Goal: Task Accomplishment & Management: Manage account settings

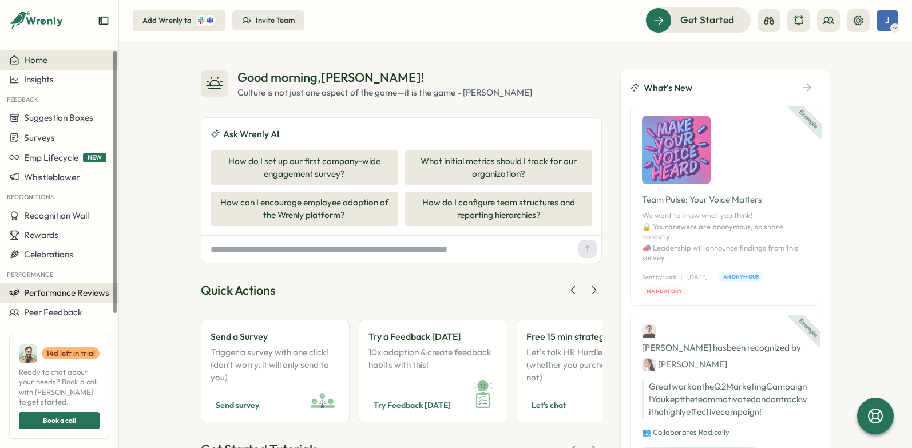
click at [81, 296] on span "Performance Reviews" at bounding box center [66, 292] width 85 height 11
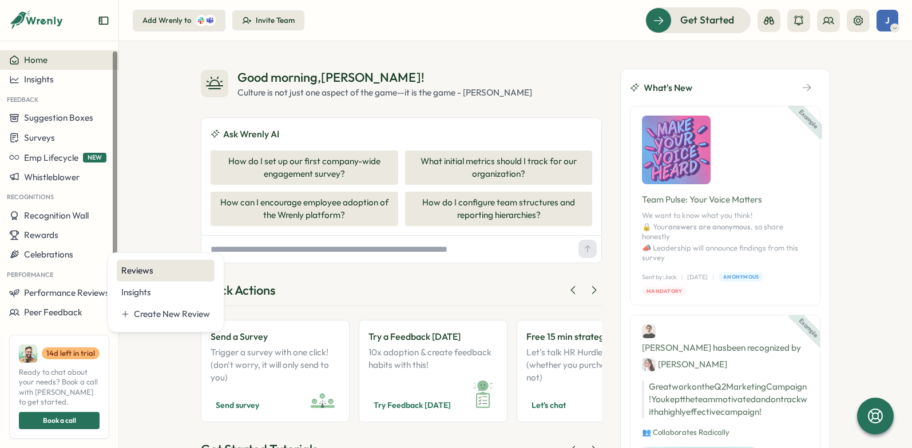
click at [166, 275] on div "Reviews" at bounding box center [165, 270] width 89 height 13
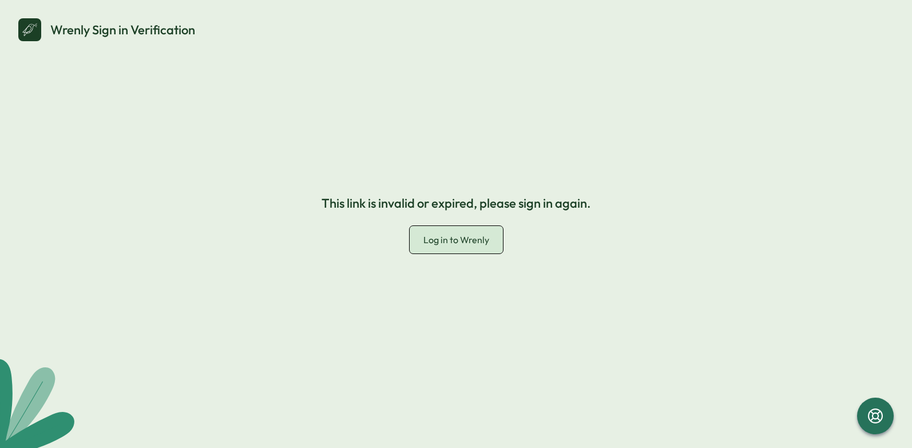
click at [467, 246] on link "Log in to Wrenly" at bounding box center [455, 240] width 93 height 28
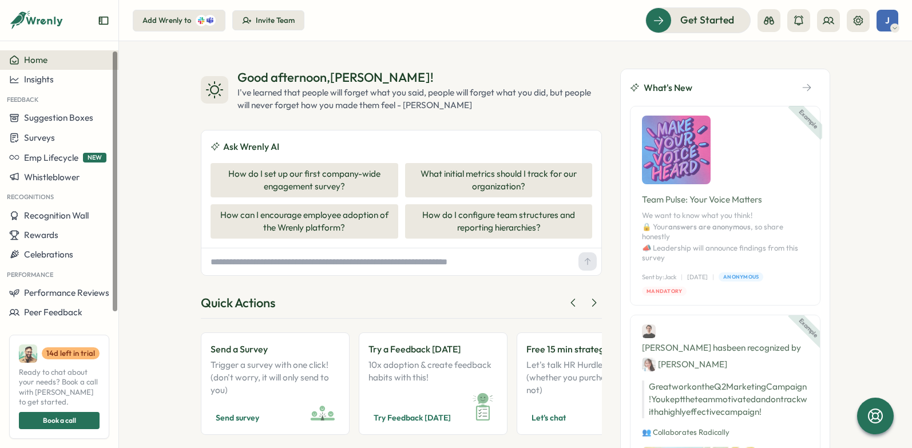
click at [278, 26] on button "Invite Team" at bounding box center [268, 20] width 72 height 21
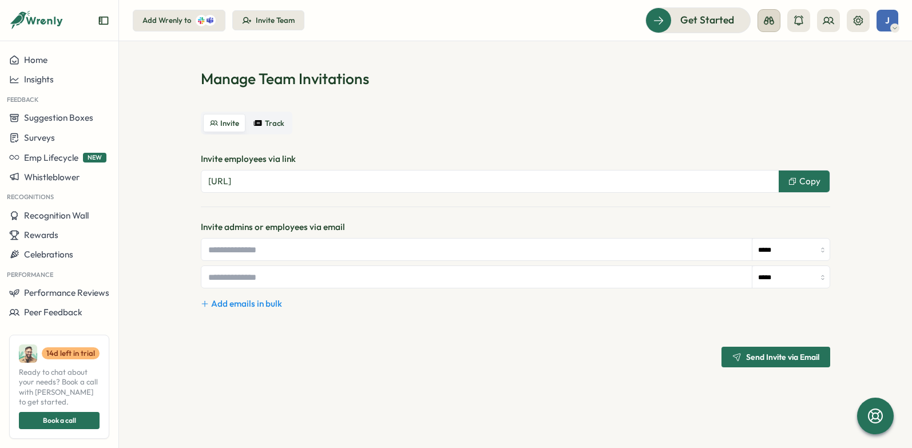
click at [773, 25] on icon at bounding box center [768, 20] width 11 height 11
click at [771, 105] on div "Employee View" at bounding box center [769, 104] width 78 height 13
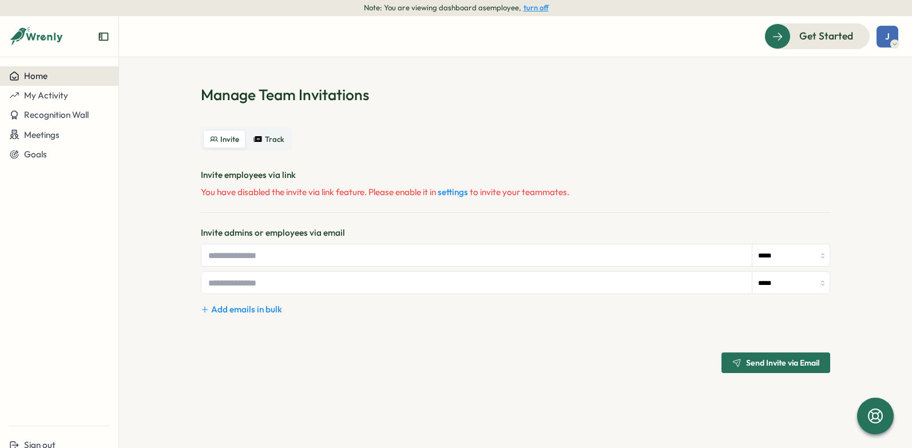
click at [65, 79] on div "Home" at bounding box center [59, 76] width 100 height 10
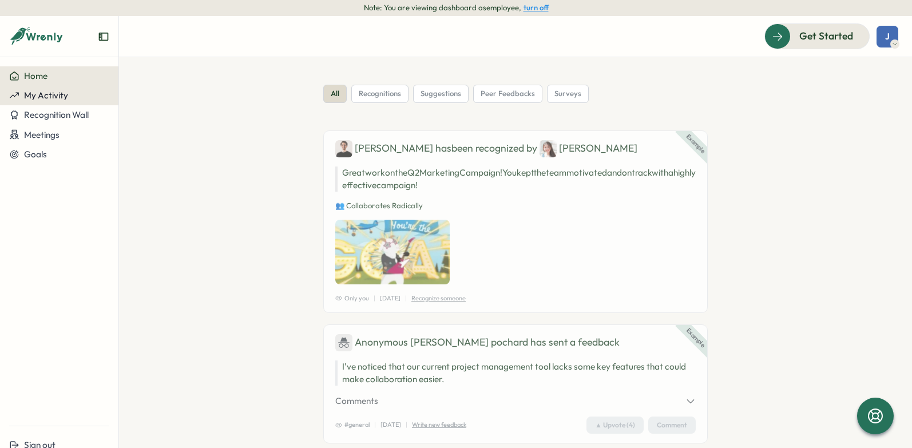
click at [55, 97] on span "My Activity" at bounding box center [46, 95] width 44 height 11
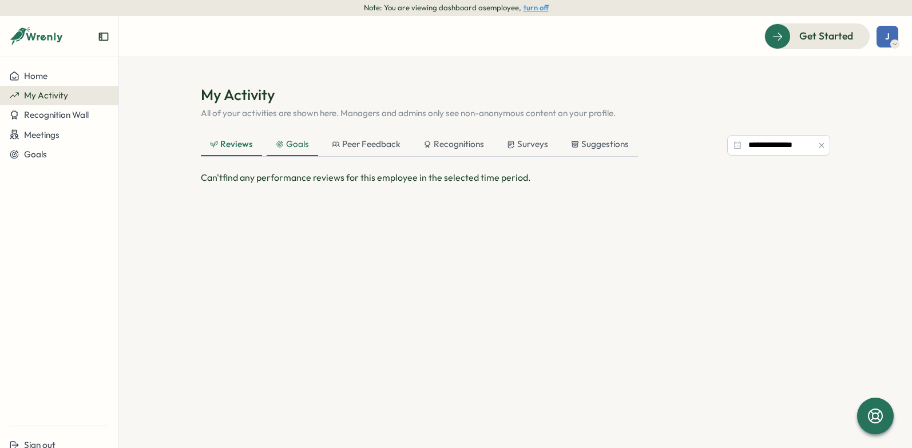
click at [294, 141] on div "Goals" at bounding box center [292, 144] width 33 height 13
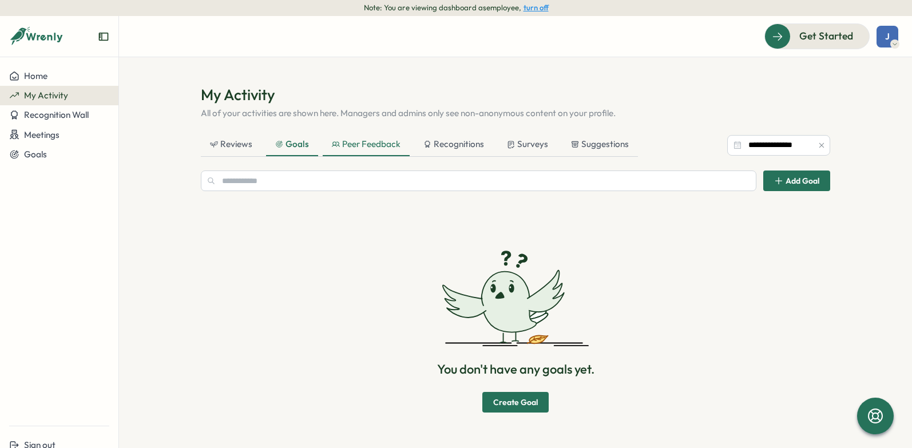
click at [340, 144] on div "Peer Feedback" at bounding box center [366, 144] width 69 height 13
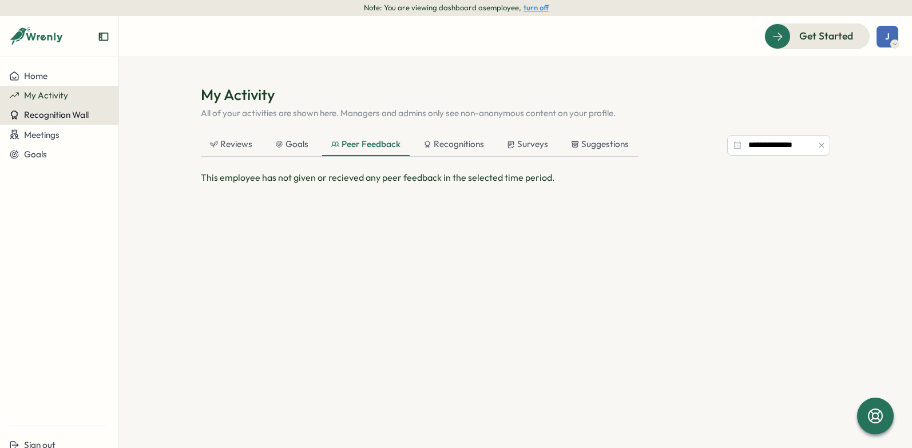
click at [63, 120] on span "Recognition Wall" at bounding box center [56, 114] width 65 height 11
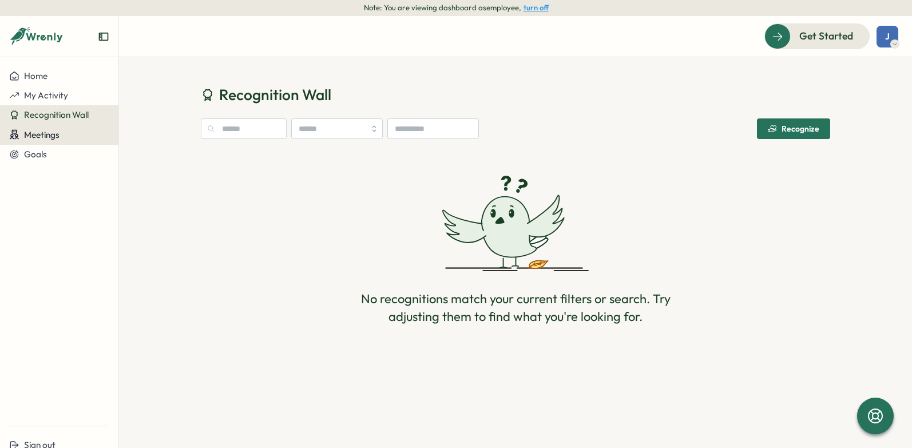
click at [50, 129] on button "Meetings" at bounding box center [59, 135] width 118 height 20
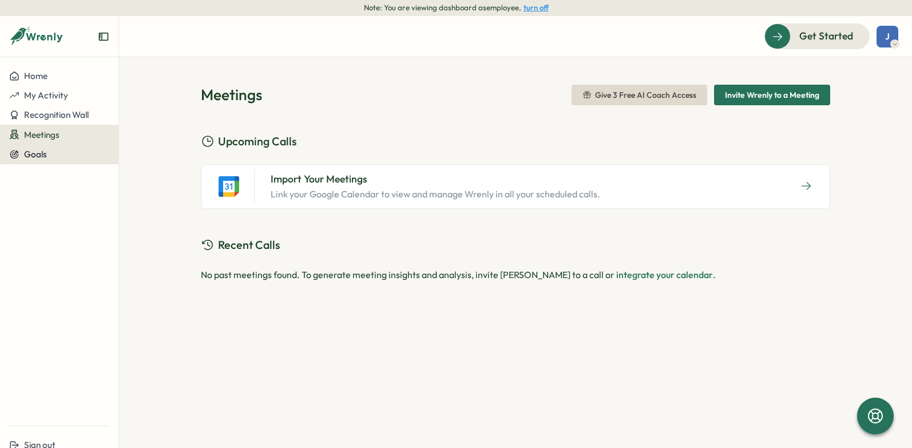
click at [41, 155] on span "Goals" at bounding box center [35, 154] width 23 height 11
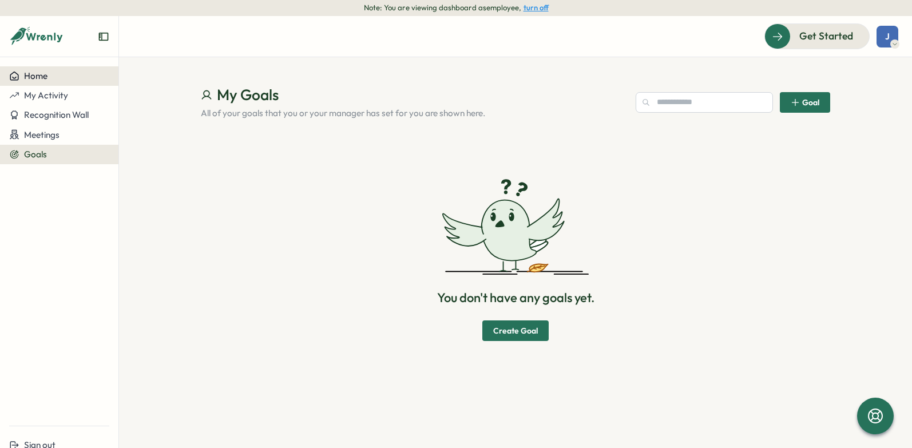
click at [23, 81] on div "Home" at bounding box center [28, 76] width 38 height 10
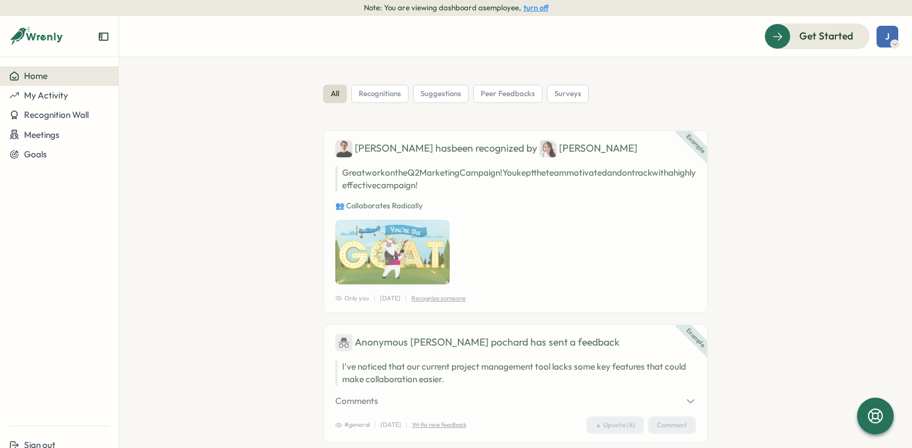
click at [36, 39] on icon at bounding box center [36, 36] width 55 height 19
click at [543, 11] on button "turn off" at bounding box center [535, 7] width 25 height 9
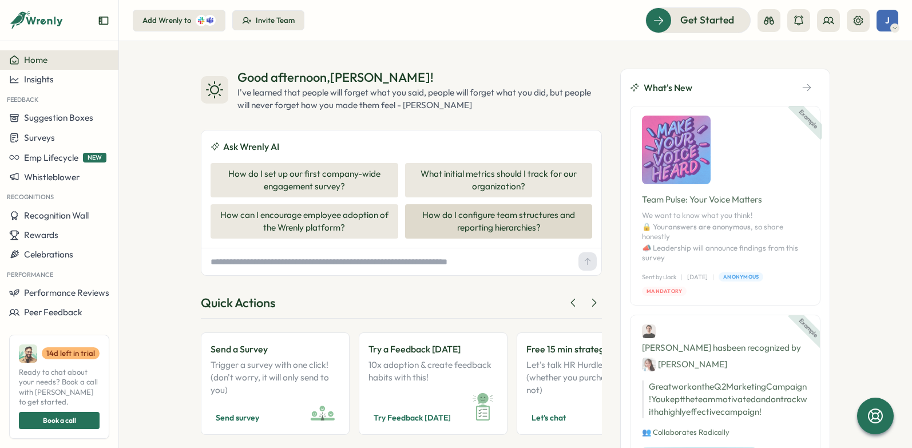
click at [527, 231] on button "How do I configure team structures and reporting hierarchies?" at bounding box center [499, 221] width 188 height 34
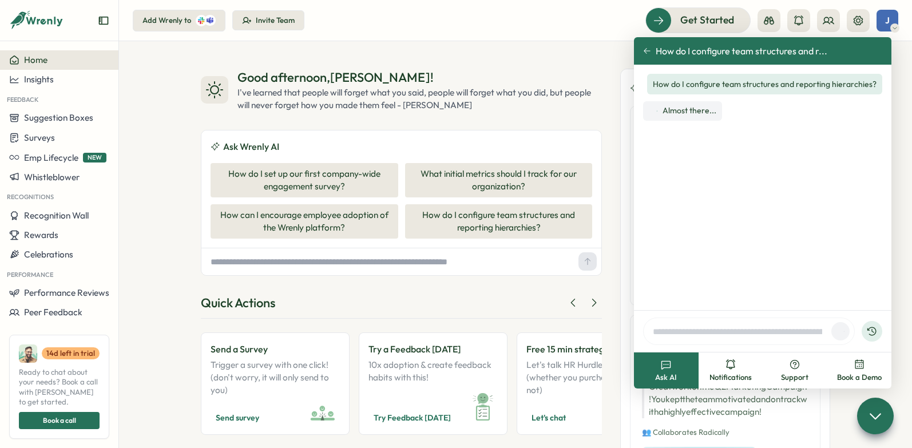
click at [287, 22] on div "Invite Team" at bounding box center [275, 20] width 39 height 10
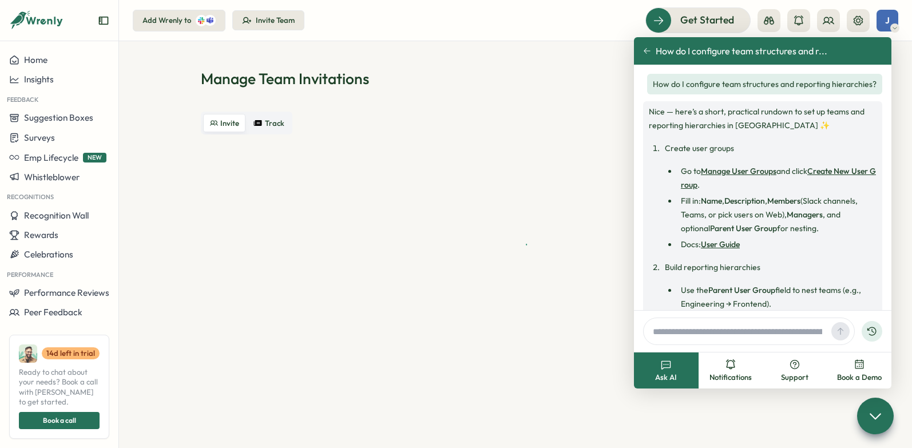
scroll to position [376, 0]
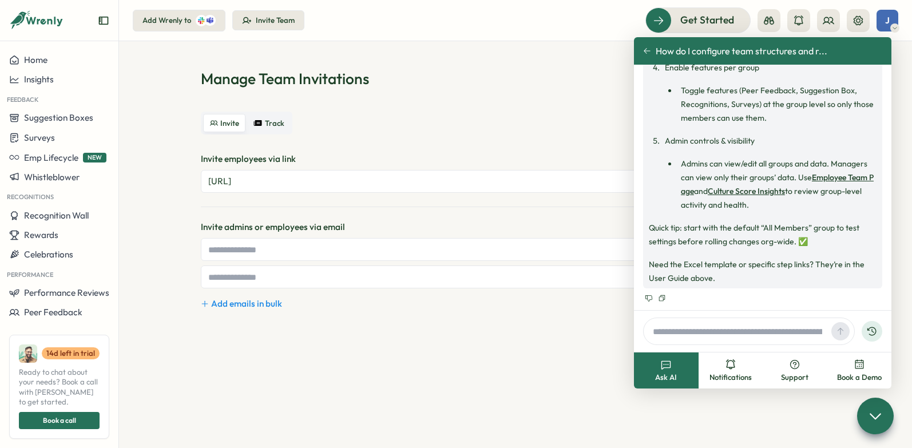
click at [276, 262] on div "***** *****" at bounding box center [515, 263] width 629 height 50
type input "**********"
click at [570, 72] on h1 "Manage Team Invitations" at bounding box center [515, 79] width 629 height 20
click at [633, 130] on div "Invite Track" at bounding box center [515, 123] width 629 height 23
click at [719, 416] on section "**********" at bounding box center [515, 244] width 793 height 407
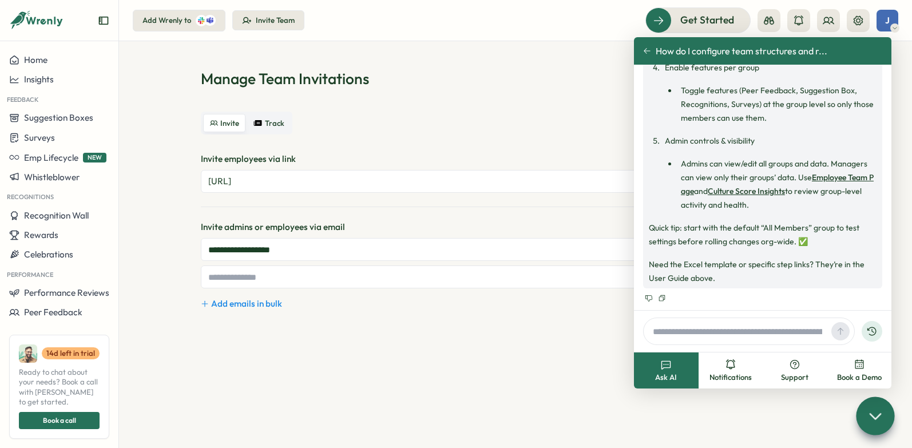
click at [877, 417] on icon at bounding box center [875, 415] width 10 height 5
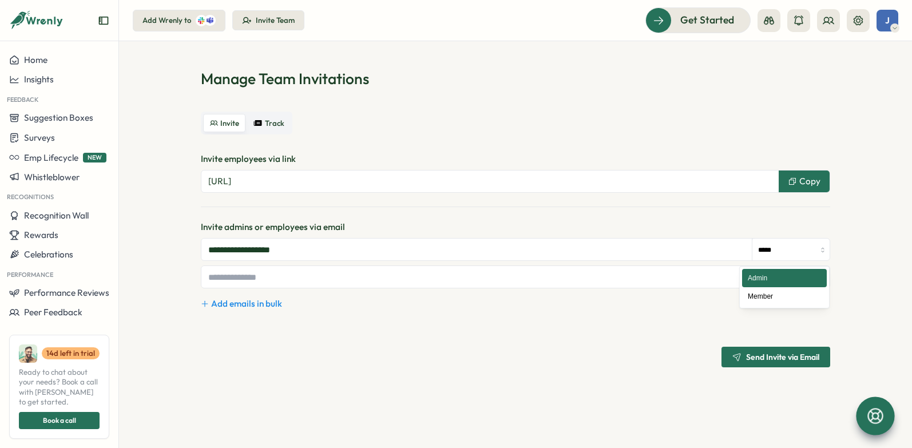
click at [785, 249] on input "*****" at bounding box center [790, 249] width 77 height 23
click at [772, 361] on span "Send Invite via Email" at bounding box center [782, 357] width 73 height 8
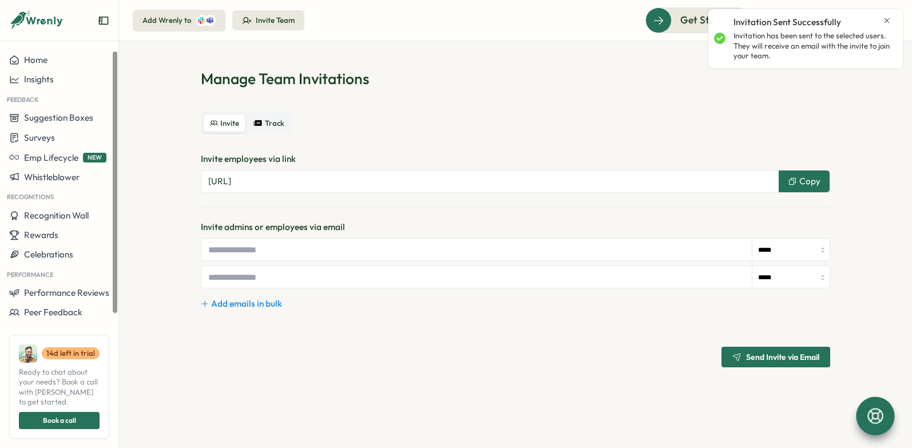
click at [198, 18] on icon at bounding box center [201, 20] width 7 height 7
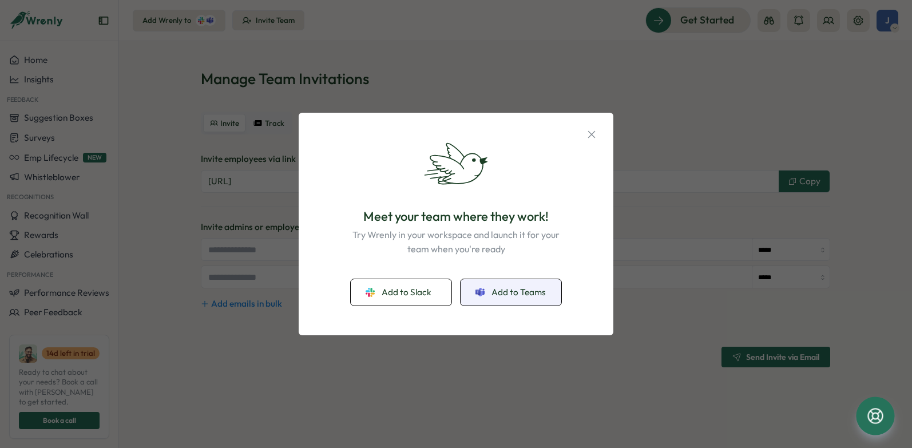
click at [508, 291] on span "Add to Teams" at bounding box center [518, 292] width 54 height 13
